Goal: Obtain resource: Obtain resource

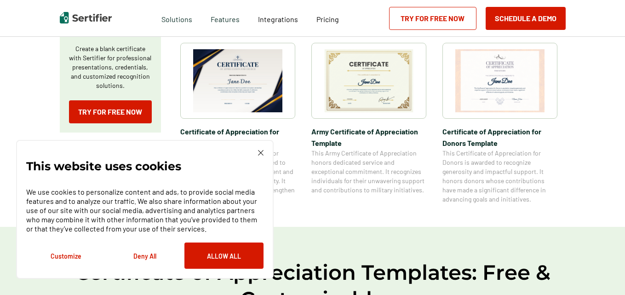
scroll to position [365, 0]
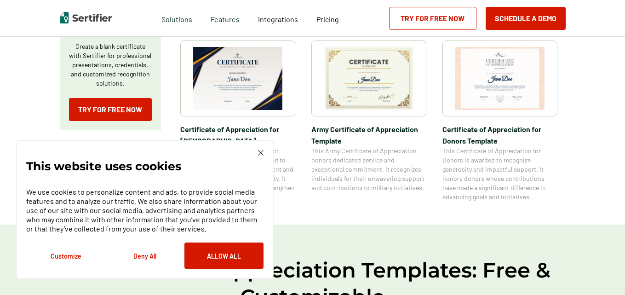
click at [262, 93] on img at bounding box center [237, 78] width 89 height 63
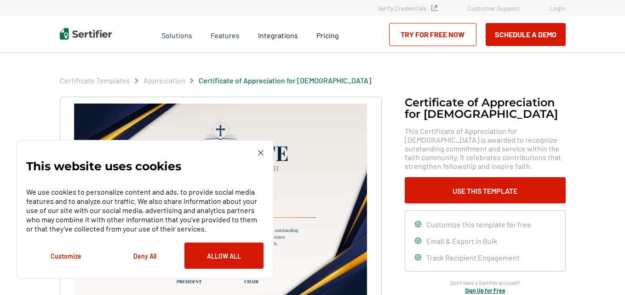
click at [263, 153] on img at bounding box center [261, 153] width 6 height 6
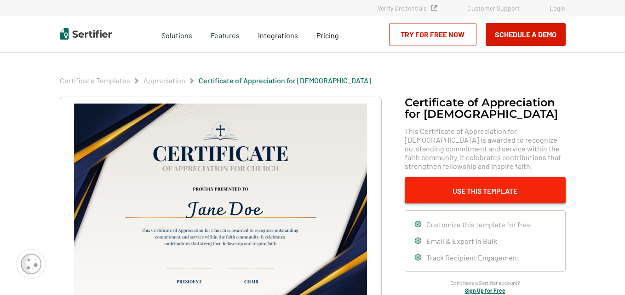
click at [514, 192] on button "Use This Template" at bounding box center [485, 190] width 161 height 26
